Goal: Transaction & Acquisition: Purchase product/service

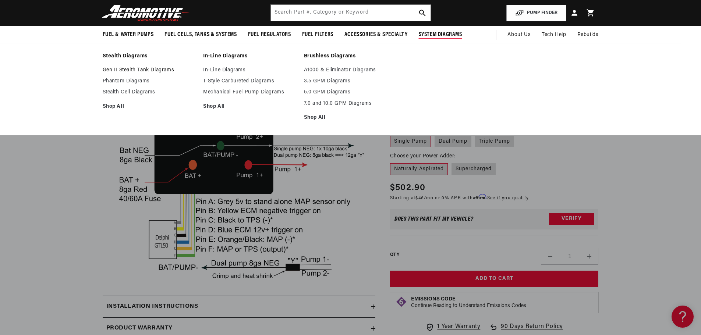
scroll to position [0, 0]
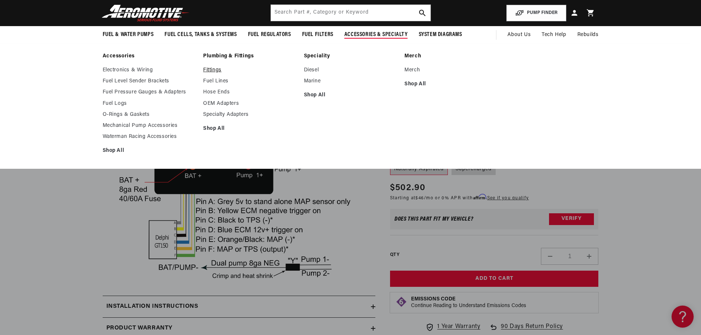
click at [215, 70] on link "Fittings" at bounding box center [249, 70] width 93 height 7
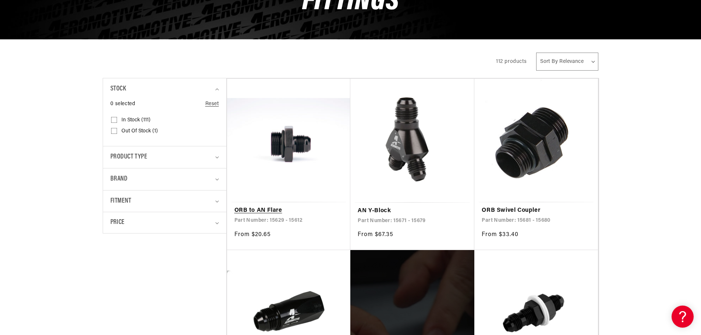
click at [278, 206] on link "ORB to AN Flare" at bounding box center [288, 211] width 109 height 10
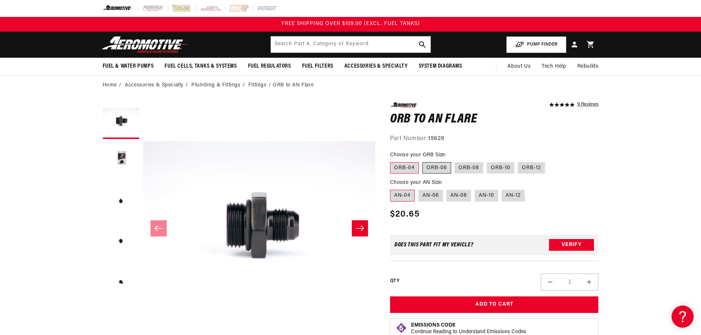
click at [439, 164] on label "ORB-06" at bounding box center [437, 168] width 29 height 12
click at [423, 161] on input "ORB-06" at bounding box center [423, 161] width 0 height 0
radio input "true"
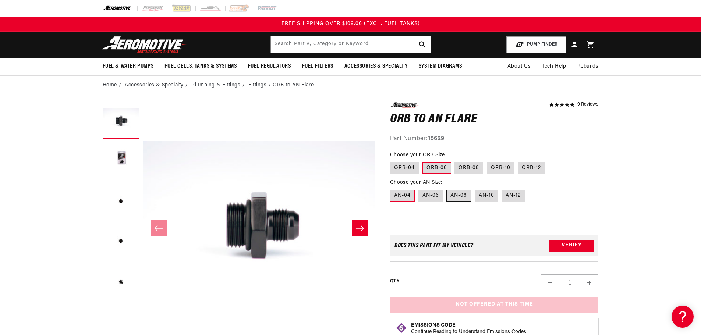
click at [462, 196] on label "AN-08" at bounding box center [459, 196] width 25 height 12
click at [447, 189] on input "AN-08" at bounding box center [447, 188] width 0 height 0
radio input "true"
